Goal: Find specific page/section: Find specific page/section

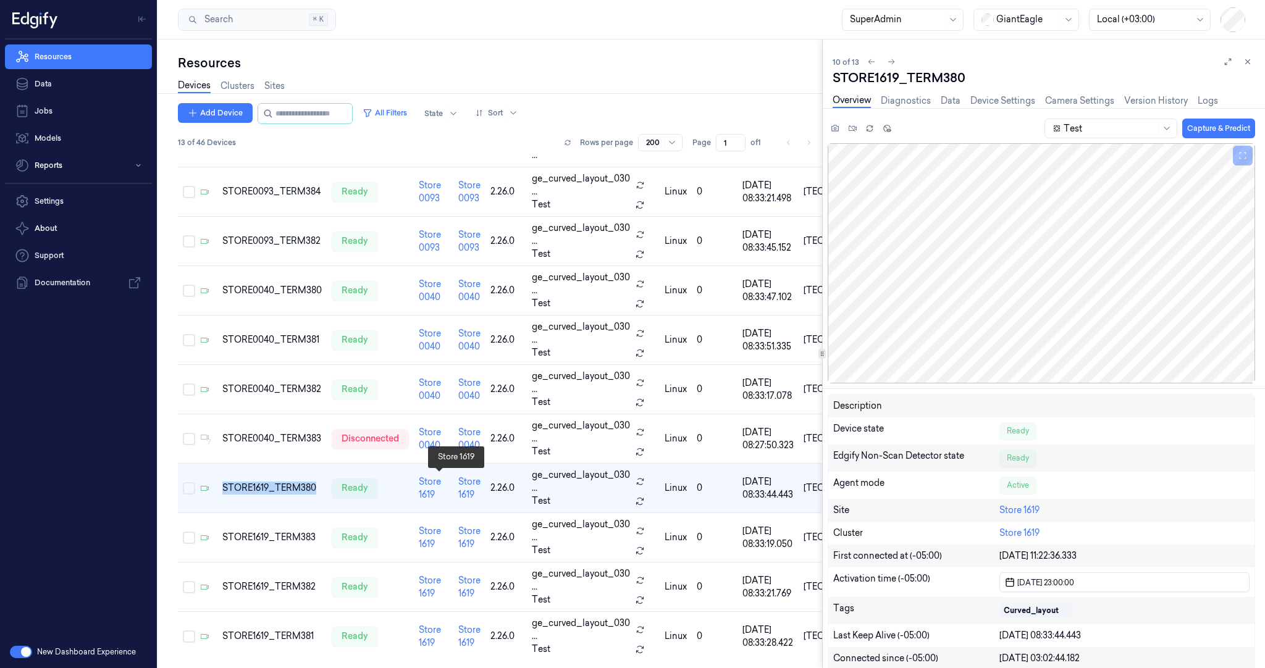
scroll to position [169, 0]
click at [736, 54] on div "Resources" at bounding box center [500, 62] width 644 height 17
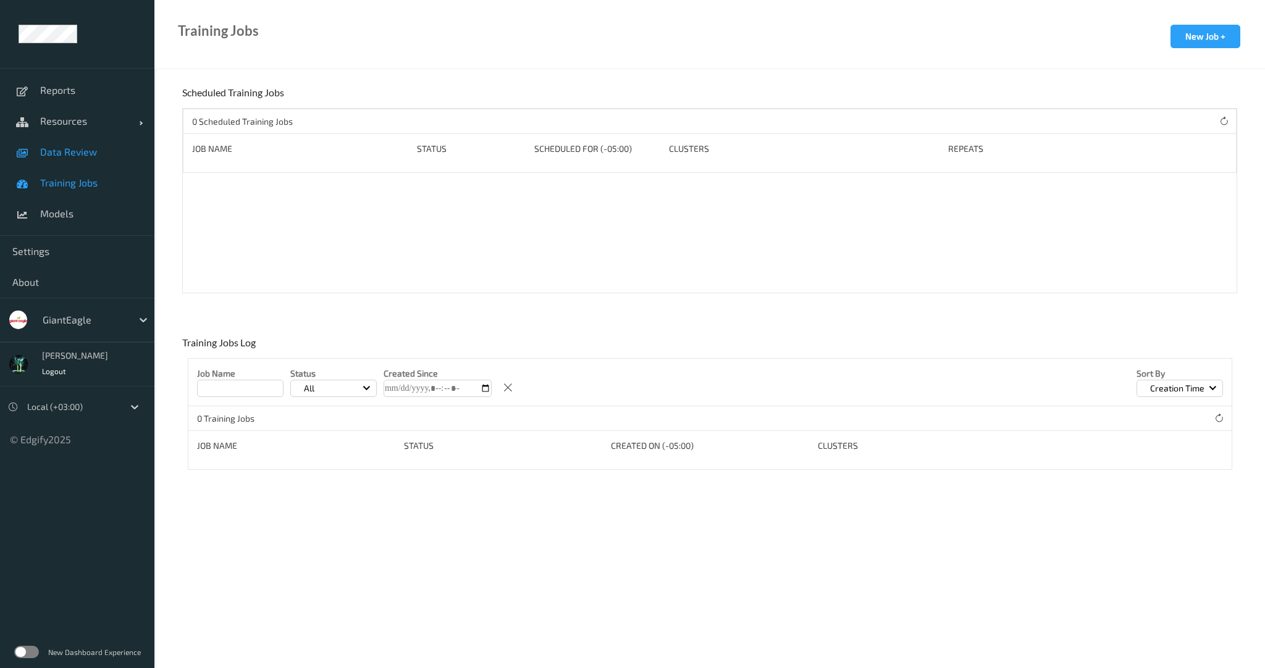
click at [80, 151] on span "Data Review" at bounding box center [91, 152] width 102 height 12
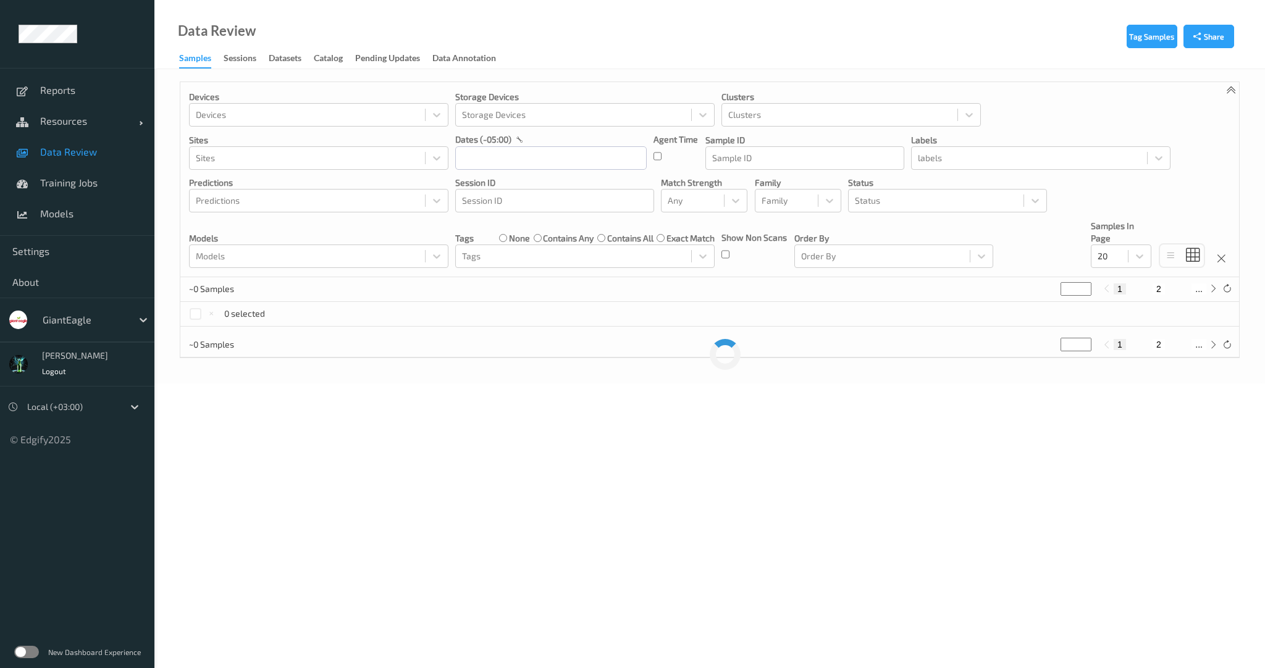
click at [79, 331] on div "GiantEagle" at bounding box center [77, 320] width 154 height 44
click at [80, 324] on div at bounding box center [84, 319] width 83 height 15
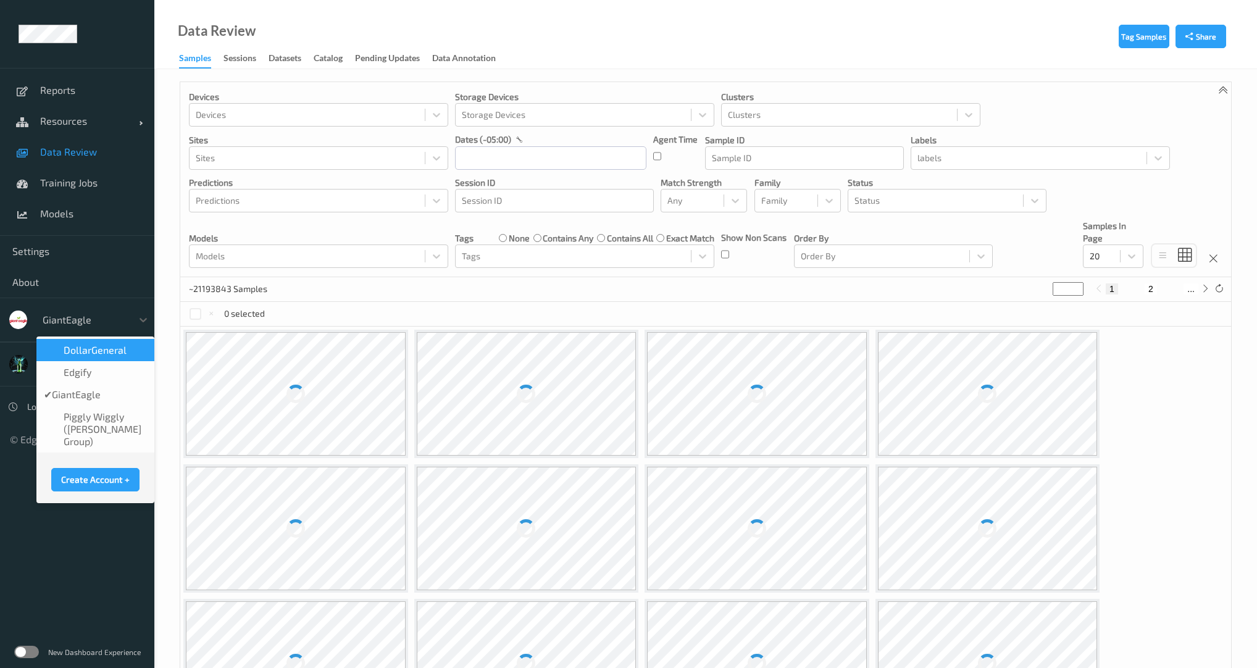
click at [81, 348] on span "DollarGeneral" at bounding box center [95, 350] width 63 height 12
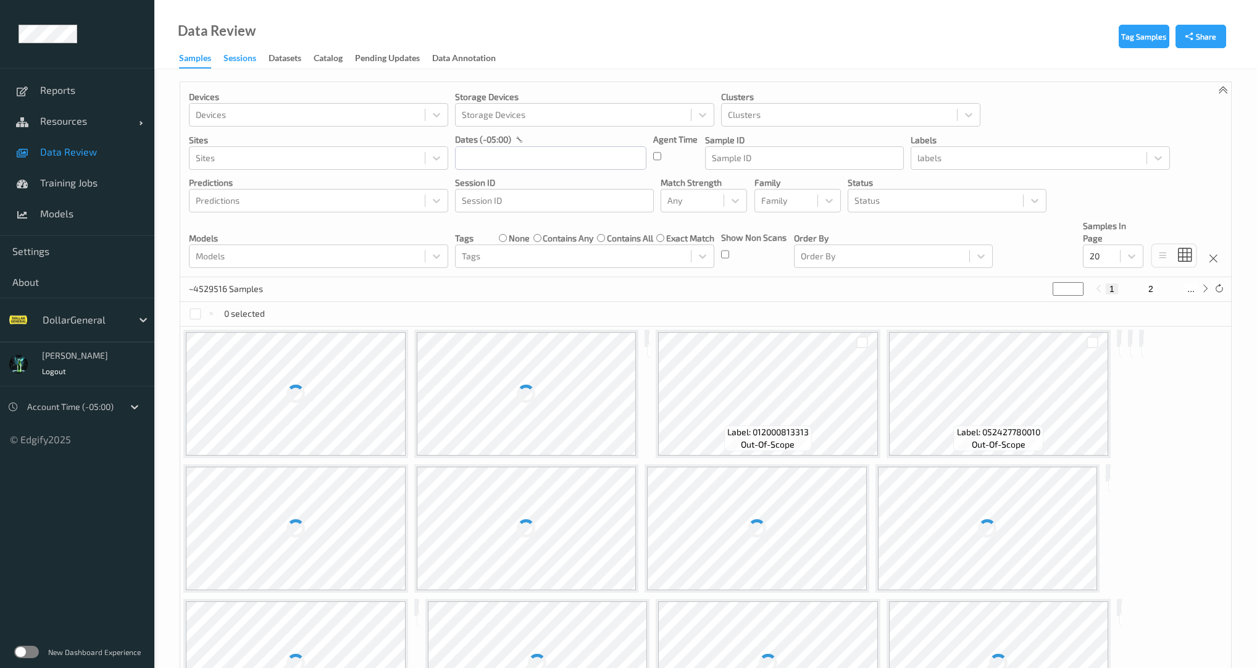
click at [235, 62] on div "Sessions" at bounding box center [240, 59] width 33 height 15
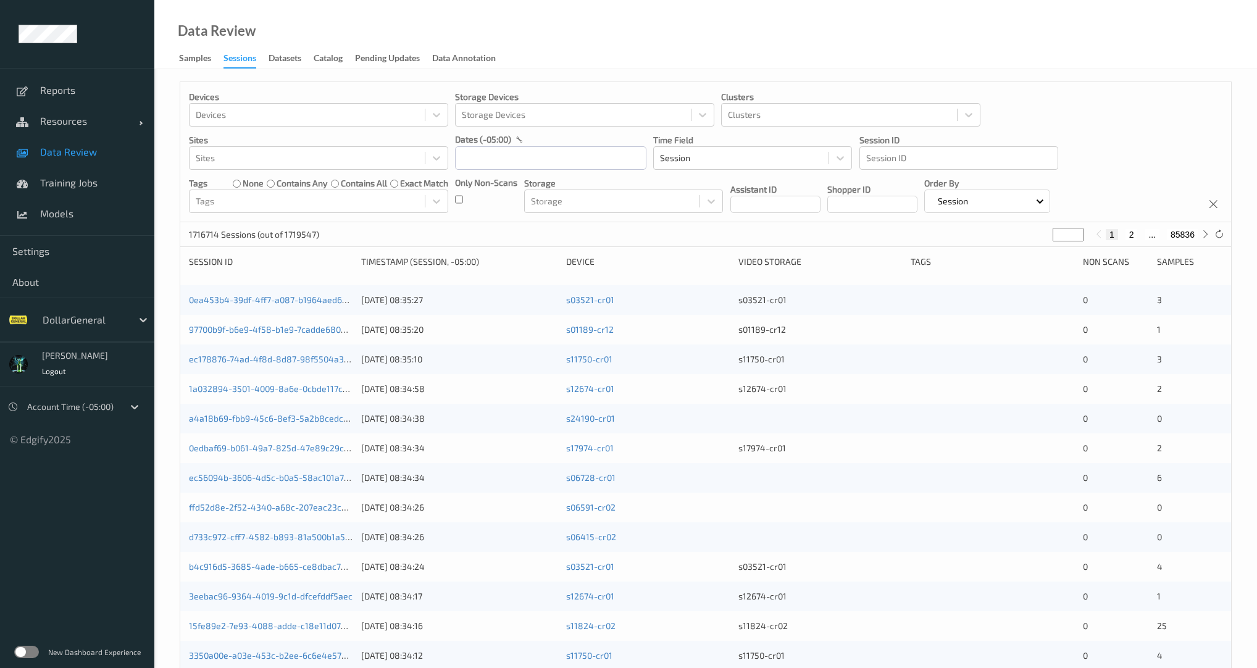
click at [455, 196] on div "Devices Devices Storage Devices Storage Devices Clusters Clusters Sites Sites d…" at bounding box center [705, 152] width 1051 height 140
click at [492, 148] on input "text" at bounding box center [550, 157] width 191 height 23
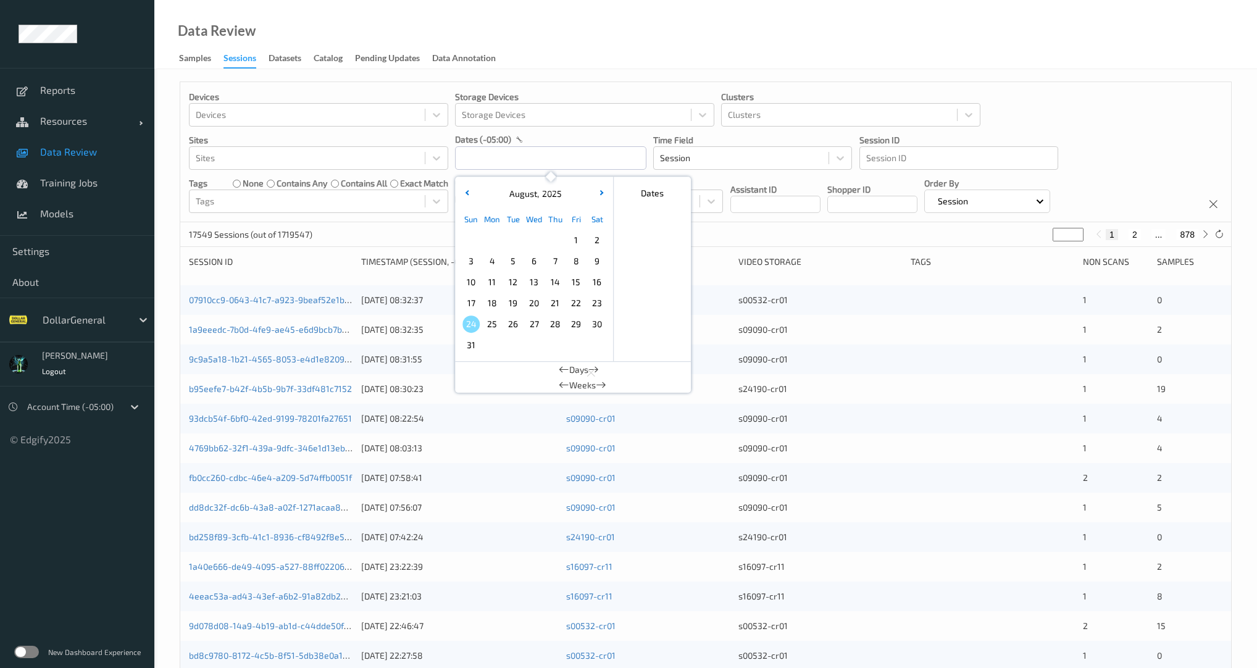
click at [489, 264] on span "4" at bounding box center [491, 261] width 17 height 17
click at [471, 283] on span "10" at bounding box center [470, 282] width 17 height 17
type input "04/08/2025 00:00 -> 10/08/2025 23:59"
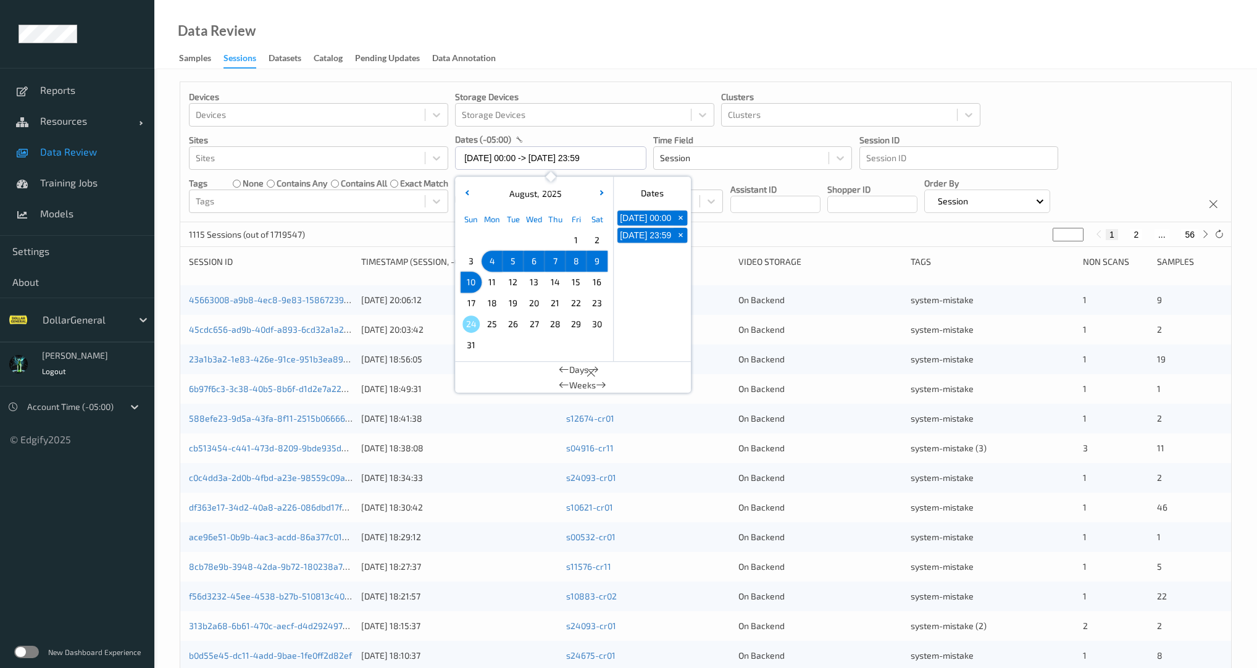
click at [412, 222] on div "1115 Sessions (out of 1719547) * 1 2 ... 56" at bounding box center [705, 234] width 1051 height 25
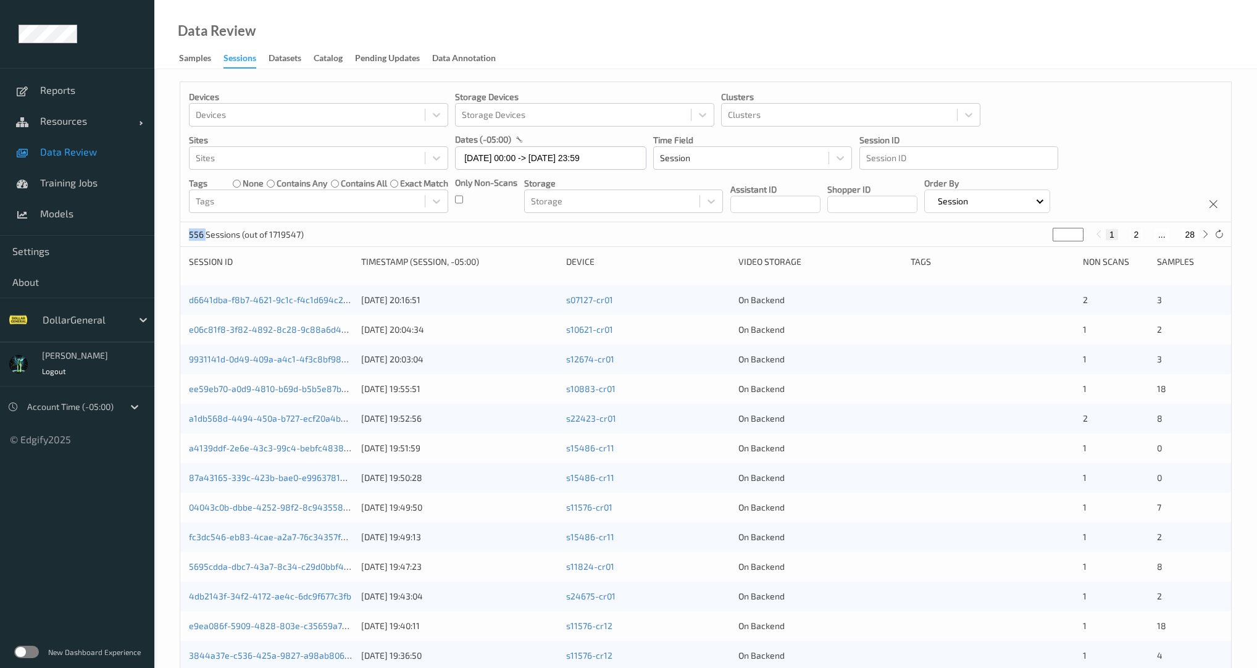
drag, startPoint x: 205, startPoint y: 232, endPoint x: 183, endPoint y: 239, distance: 23.4
click at [183, 239] on div "556 Sessions (out of 1719547) * 1 2 ... 28" at bounding box center [705, 234] width 1051 height 25
click at [1181, 69] on div "Devices Devices Storage Devices Storage Devices Clusters Clusters Sites Sites d…" at bounding box center [705, 499] width 1103 height 860
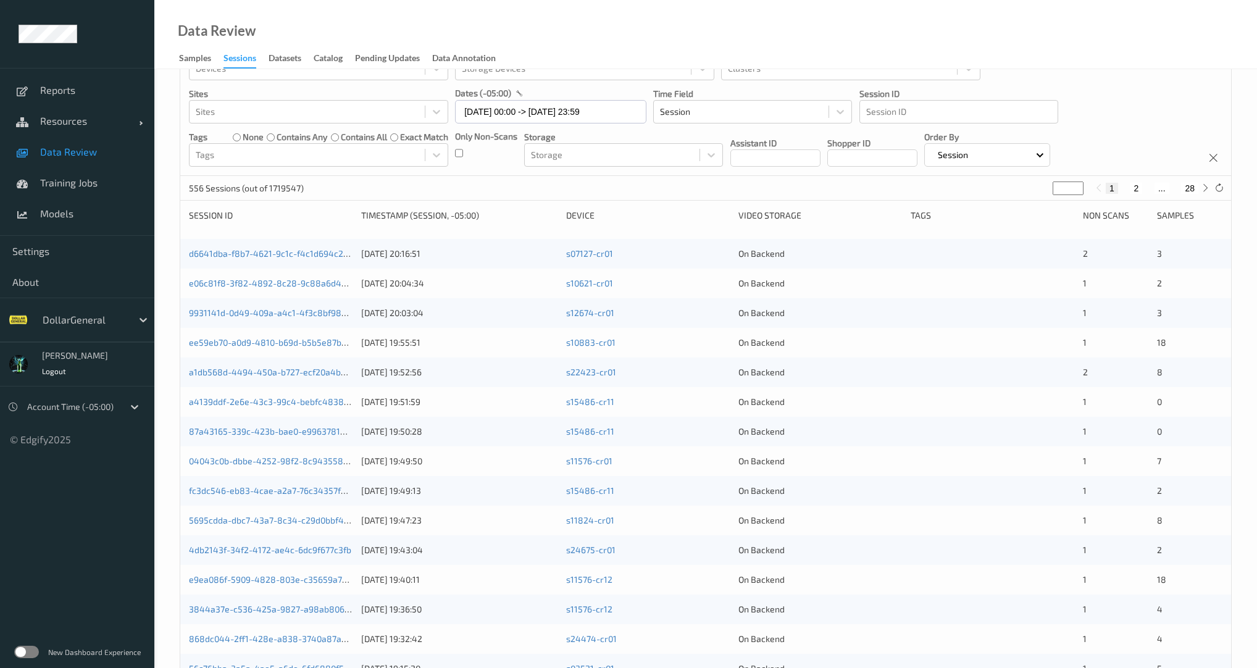
scroll to position [59, 0]
